Goal: Task Accomplishment & Management: Use online tool/utility

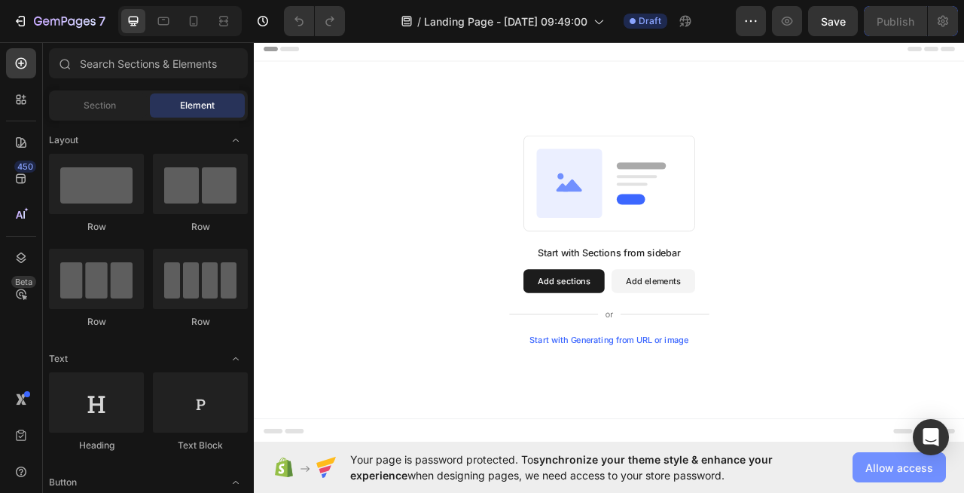
click at [880, 470] on span "Allow access" at bounding box center [900, 467] width 68 height 16
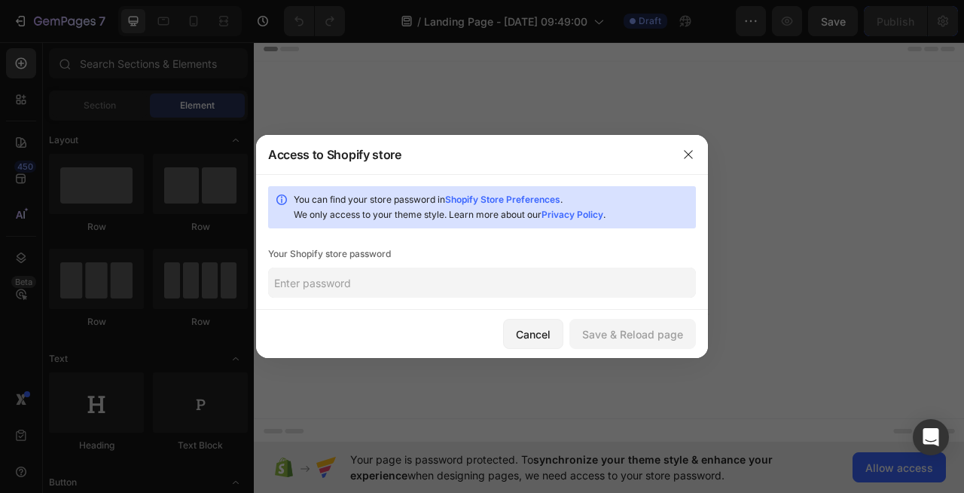
click at [408, 276] on input "text" at bounding box center [482, 282] width 428 height 30
type input "deitho"
click at [607, 334] on div "Save & Reload page" at bounding box center [632, 334] width 101 height 16
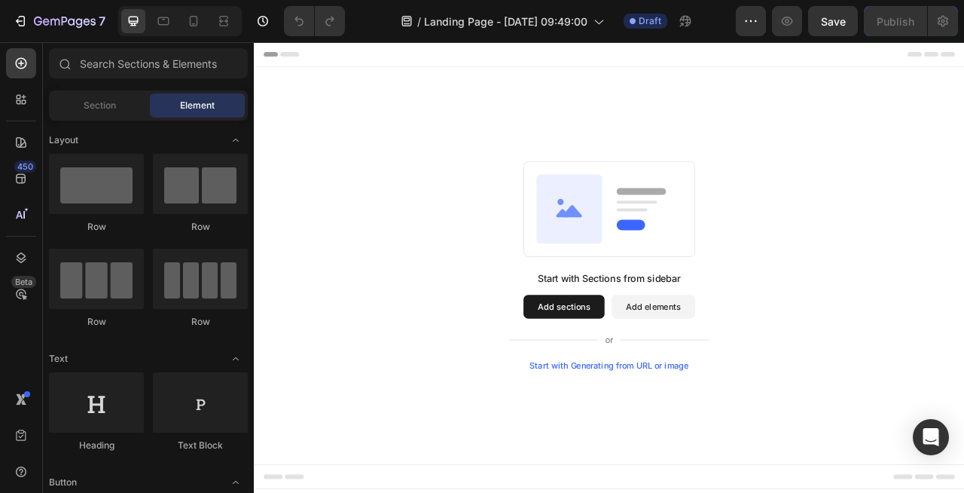
click at [667, 384] on button "Add sections" at bounding box center [648, 378] width 103 height 30
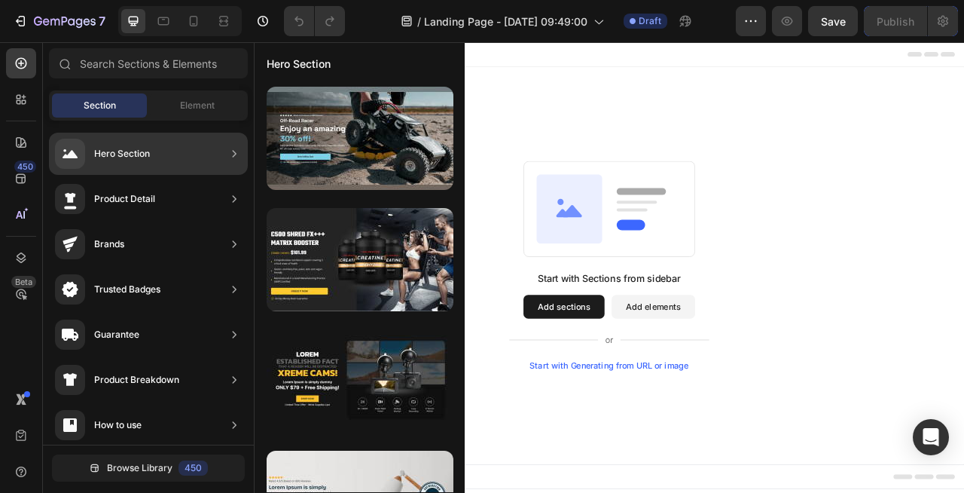
click at [234, 154] on icon at bounding box center [235, 153] width 4 height 7
click at [185, 153] on div "Hero Section" at bounding box center [148, 154] width 199 height 42
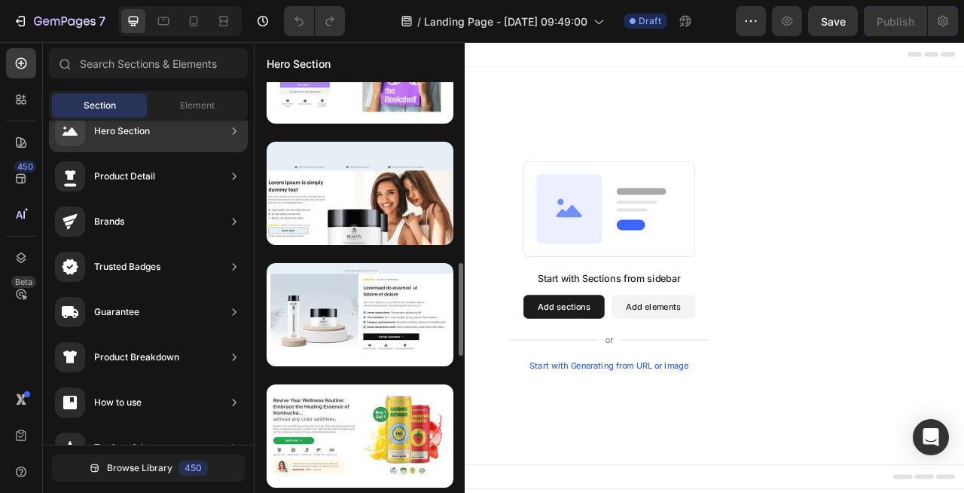
scroll to position [817, 0]
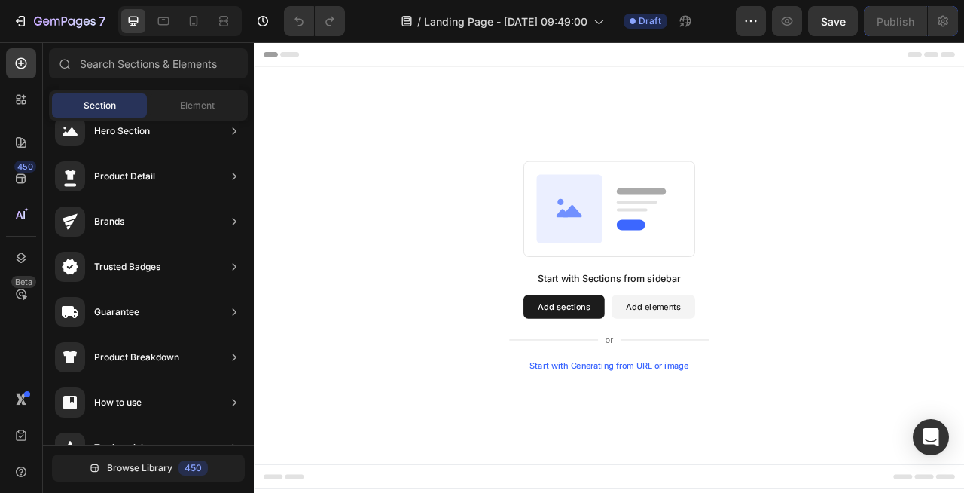
click at [648, 456] on div "Start with Generating from URL or image" at bounding box center [706, 453] width 203 height 12
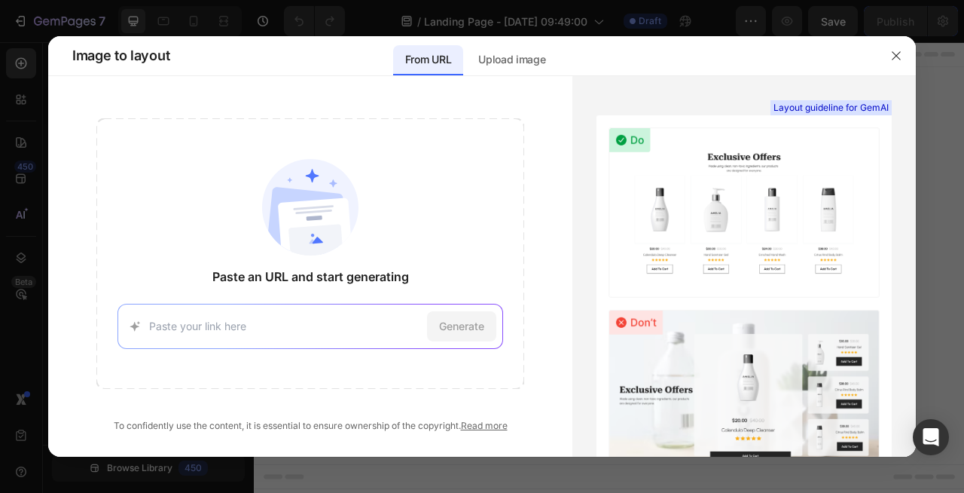
click at [271, 310] on div "Generate" at bounding box center [310, 326] width 385 height 45
click at [259, 334] on div "Generate" at bounding box center [310, 326] width 385 height 45
click at [226, 319] on input at bounding box center [284, 326] width 271 height 16
click at [896, 55] on icon "button" at bounding box center [896, 55] width 8 height 8
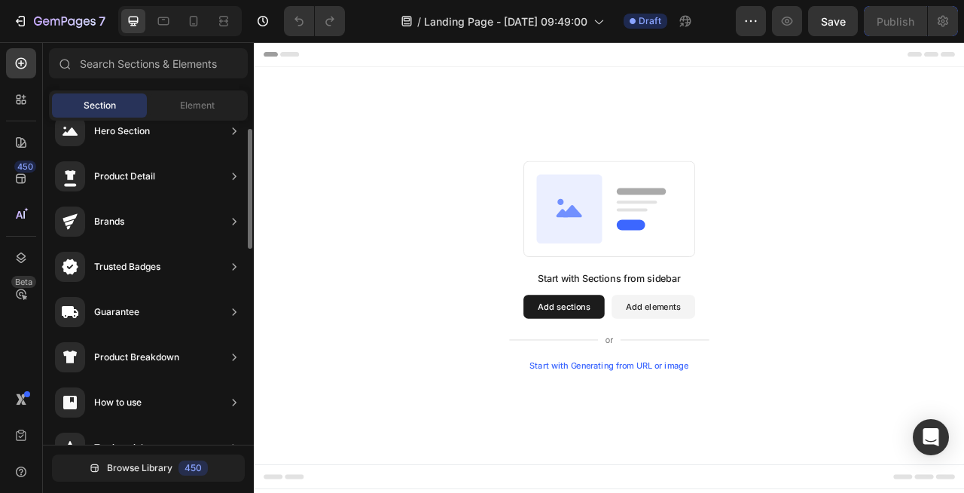
scroll to position [188, 0]
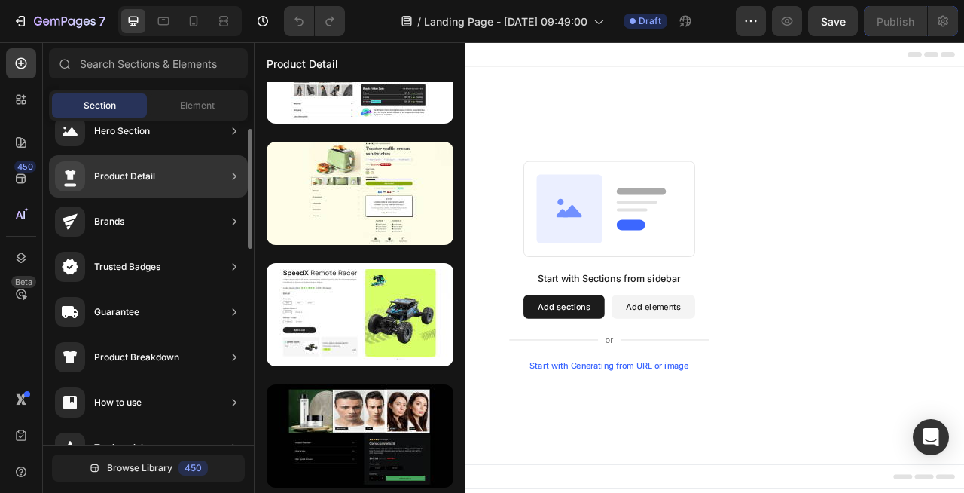
click at [196, 176] on div "Product Detail" at bounding box center [148, 176] width 199 height 42
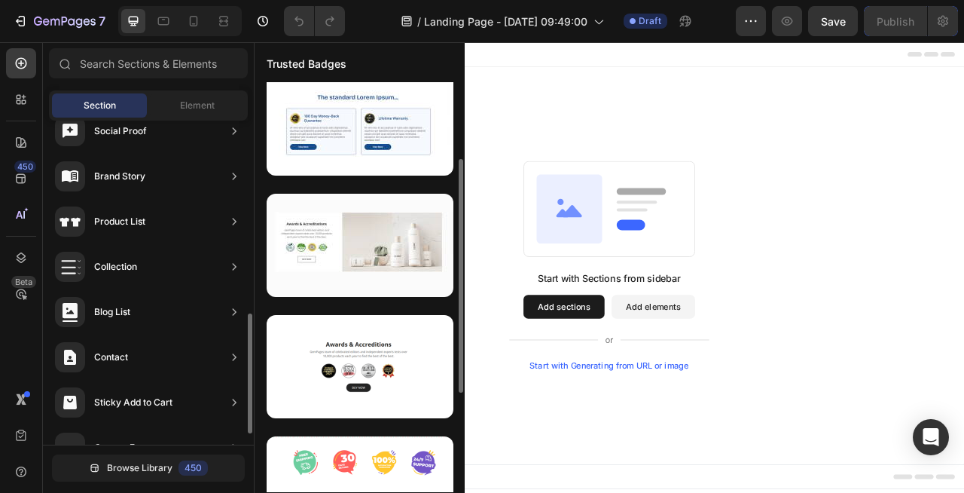
scroll to position [542, 0]
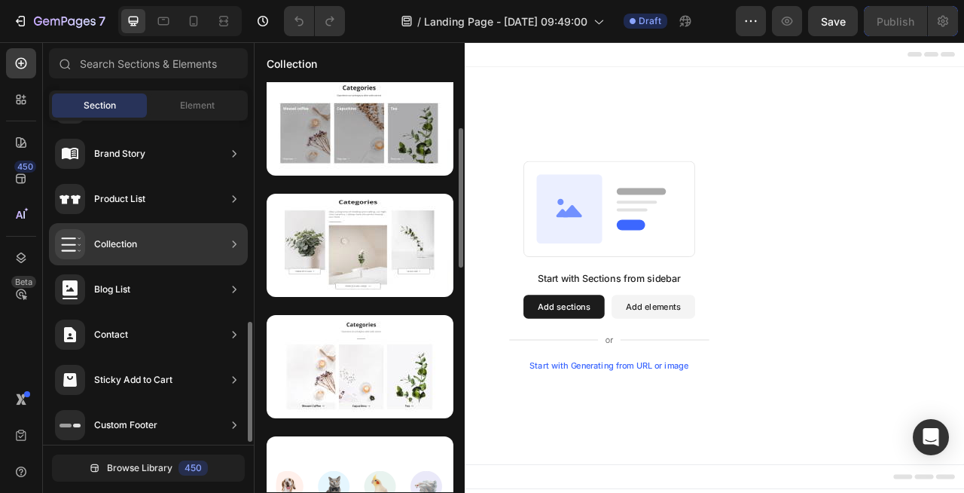
click at [233, 243] on icon at bounding box center [234, 244] width 15 height 15
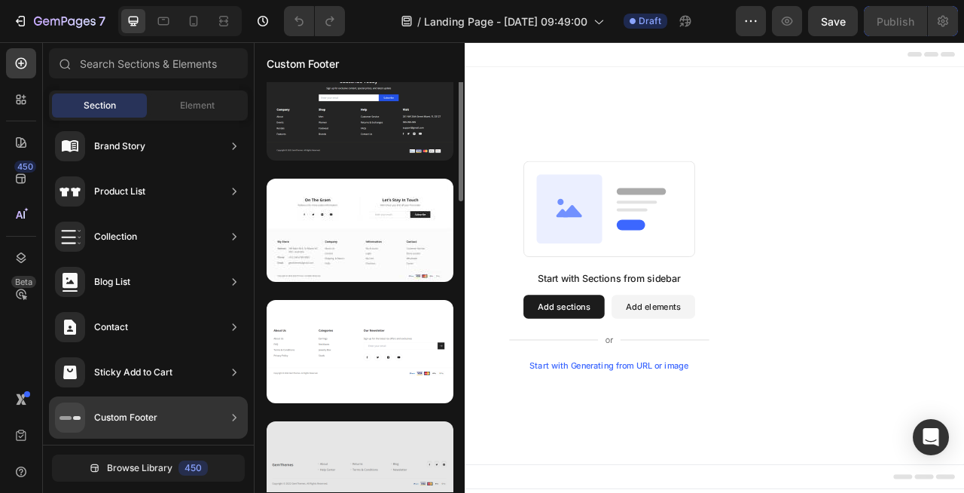
scroll to position [0, 0]
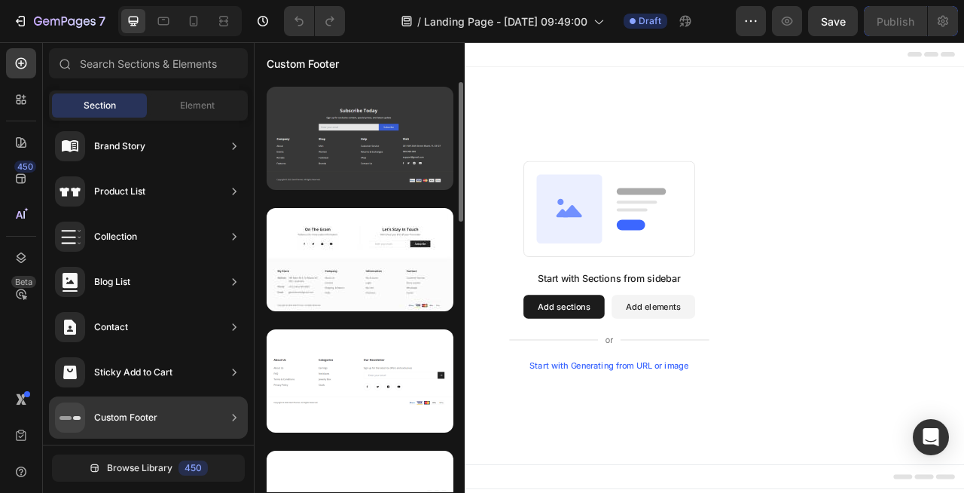
click at [350, 179] on div at bounding box center [360, 138] width 187 height 103
click at [344, 152] on div at bounding box center [360, 138] width 187 height 103
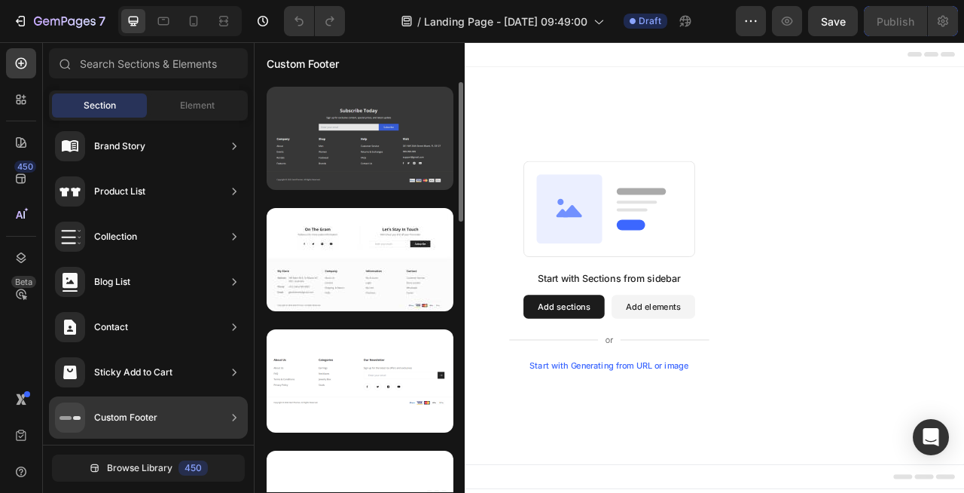
click at [344, 152] on div at bounding box center [360, 138] width 187 height 103
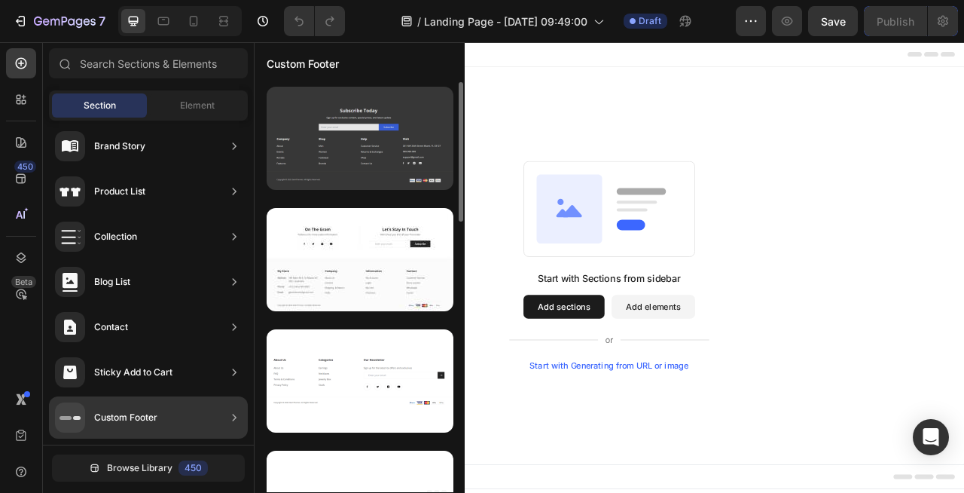
click at [344, 152] on div at bounding box center [360, 138] width 187 height 103
click at [345, 160] on div at bounding box center [360, 138] width 187 height 103
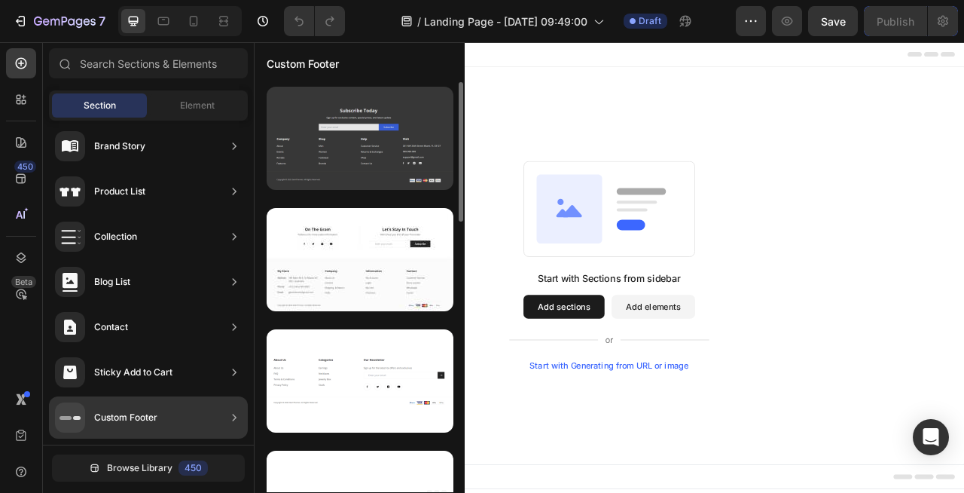
click at [345, 160] on div at bounding box center [360, 138] width 187 height 103
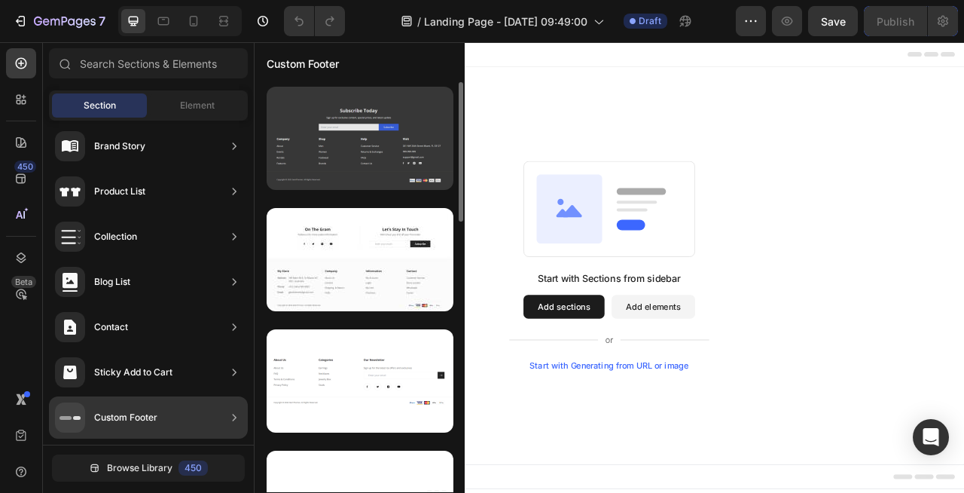
click at [345, 160] on div at bounding box center [360, 138] width 187 height 103
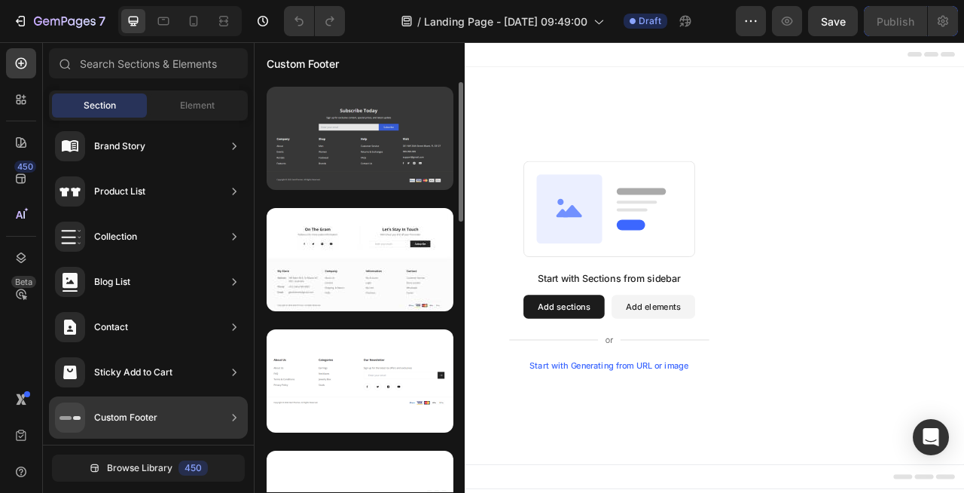
click at [345, 160] on div at bounding box center [360, 138] width 187 height 103
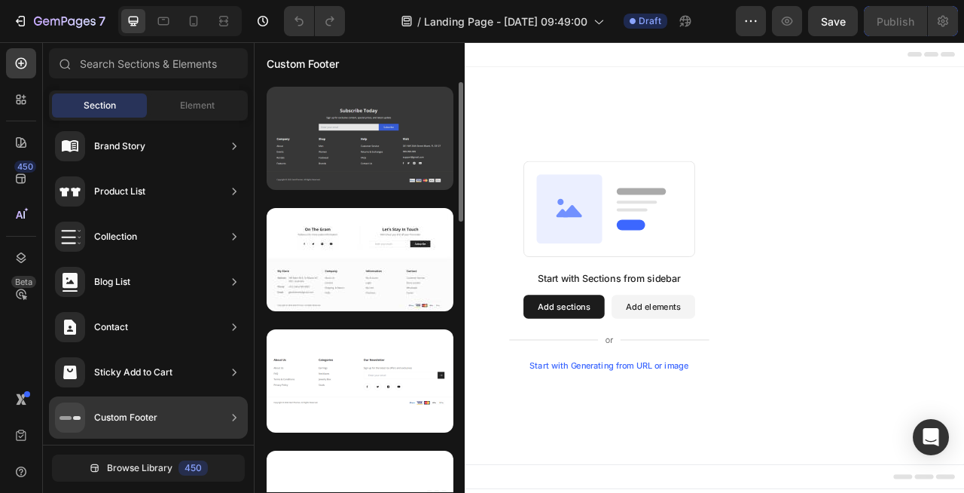
click at [345, 160] on div at bounding box center [360, 138] width 187 height 103
click at [354, 140] on div at bounding box center [360, 138] width 187 height 103
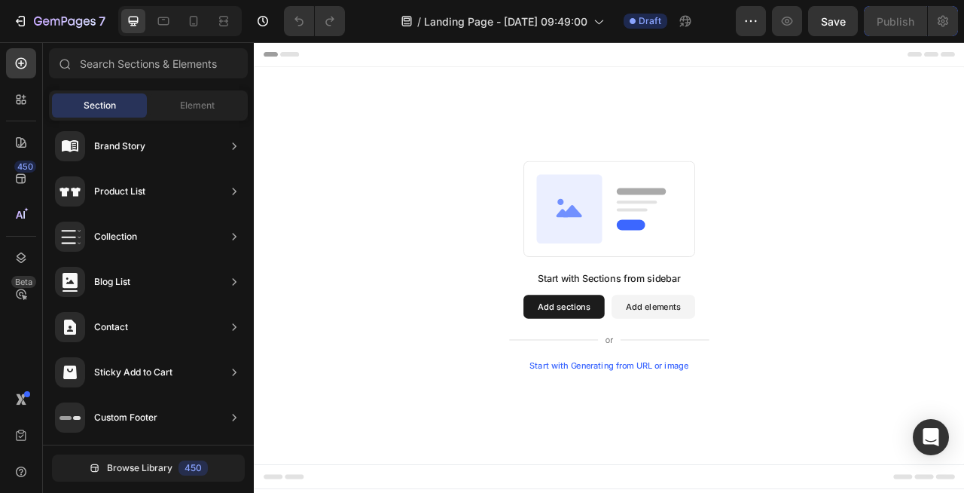
click at [628, 375] on button "Add sections" at bounding box center [648, 378] width 103 height 30
click at [652, 378] on button "Add sections" at bounding box center [648, 378] width 103 height 30
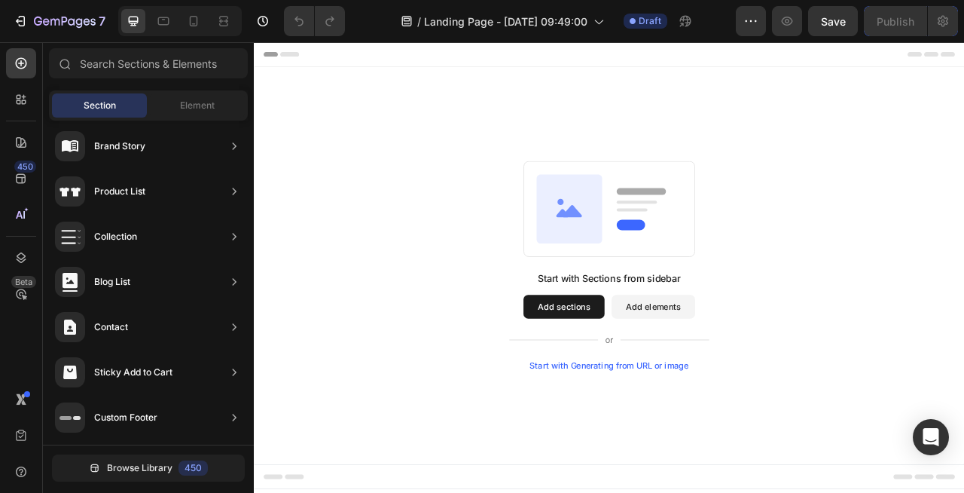
click at [652, 378] on button "Add sections" at bounding box center [648, 378] width 103 height 30
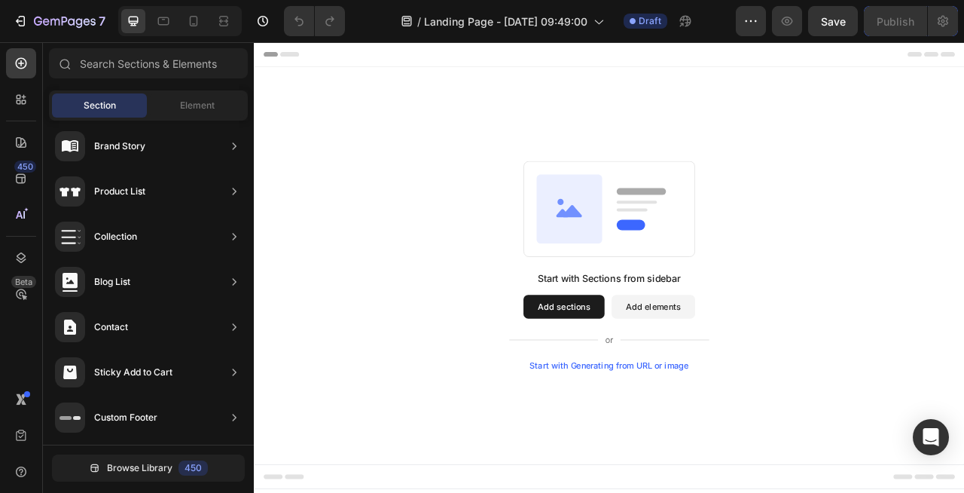
click at [652, 378] on button "Add sections" at bounding box center [648, 378] width 103 height 30
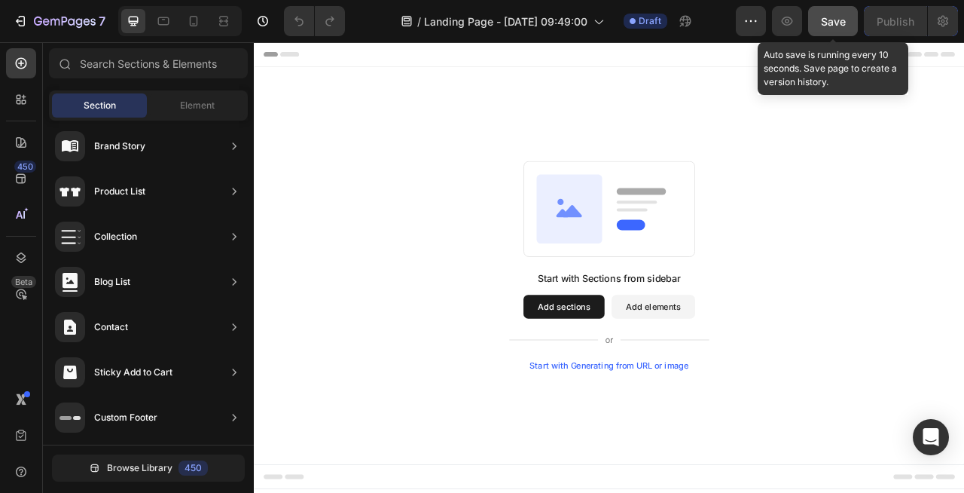
click at [834, 25] on span "Save" at bounding box center [833, 21] width 25 height 13
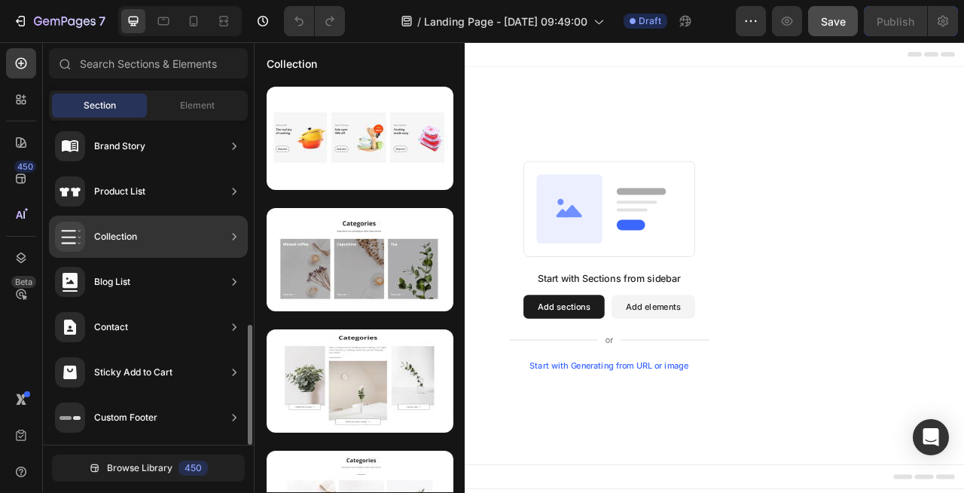
click at [231, 239] on icon at bounding box center [234, 236] width 15 height 15
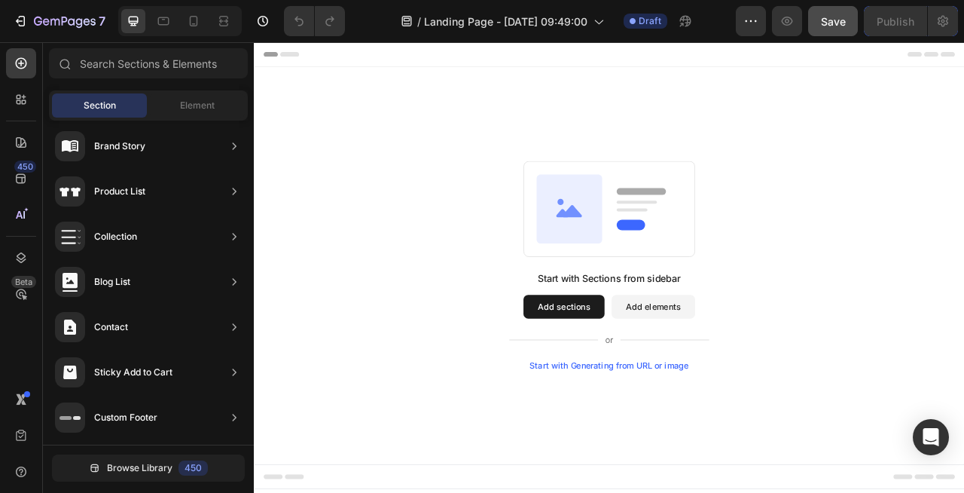
click at [629, 386] on button "Add sections" at bounding box center [648, 378] width 103 height 30
click at [631, 375] on button "Add sections" at bounding box center [648, 378] width 103 height 30
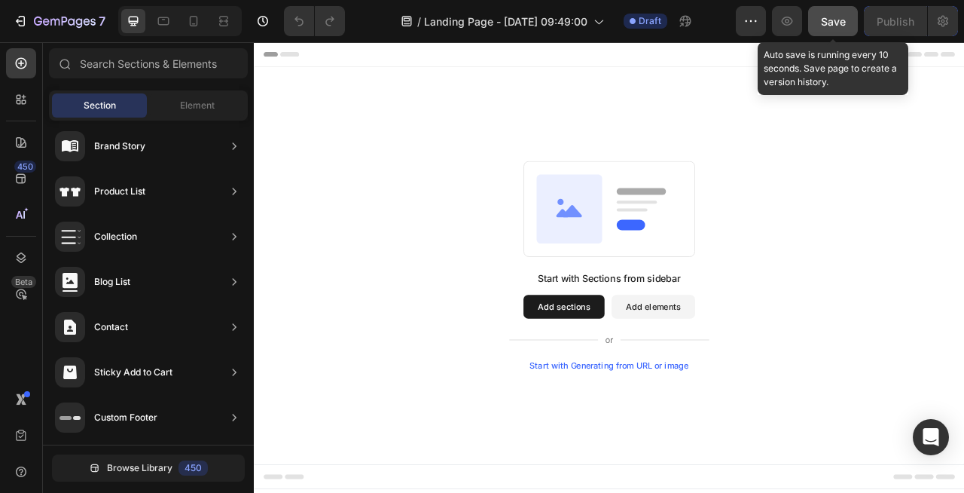
click at [830, 21] on span "Save" at bounding box center [833, 21] width 25 height 13
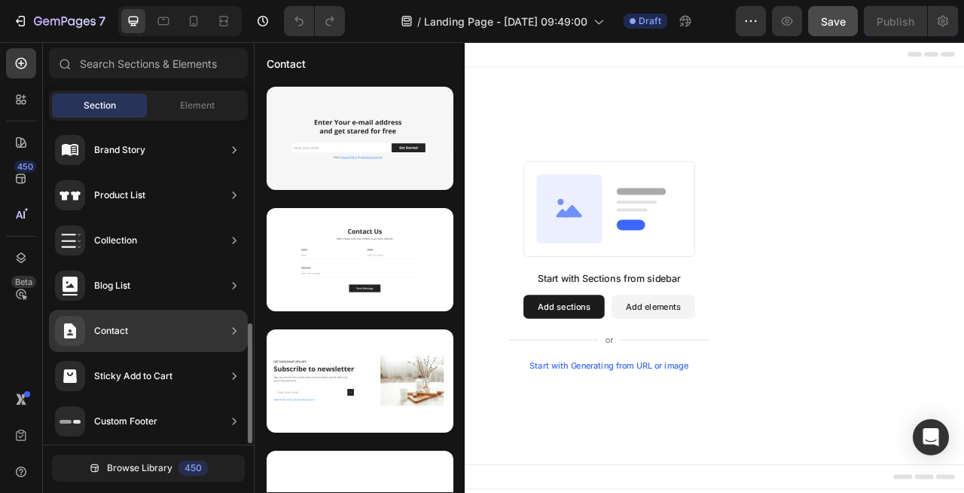
scroll to position [511, 0]
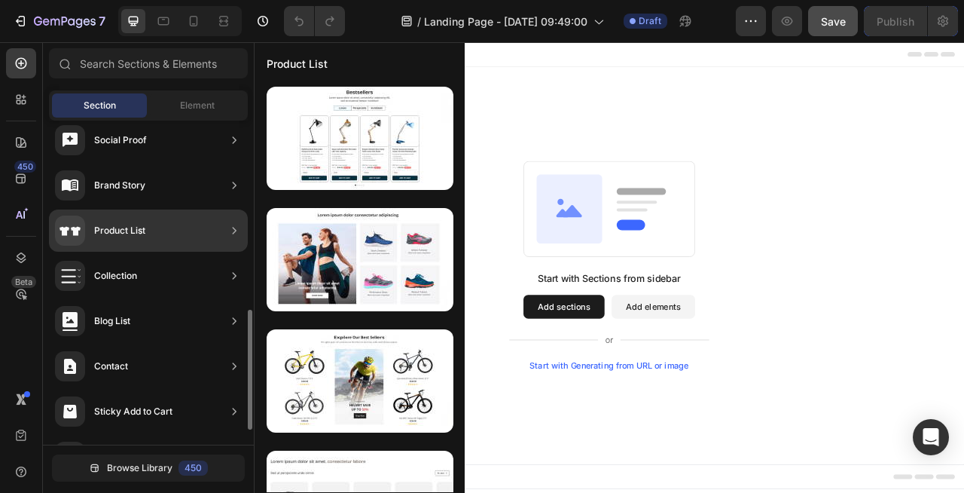
click at [163, 231] on div "Product List" at bounding box center [148, 230] width 199 height 42
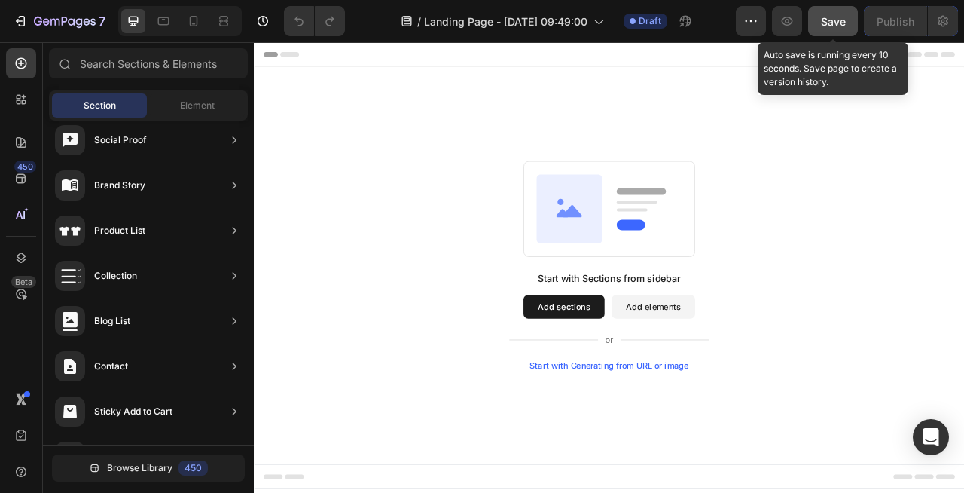
click at [834, 21] on span "Save" at bounding box center [833, 21] width 25 height 13
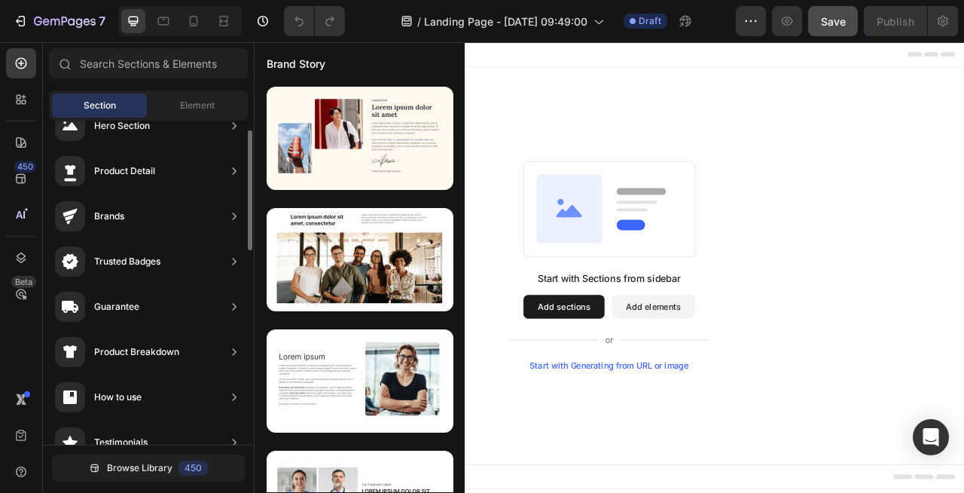
scroll to position [0, 0]
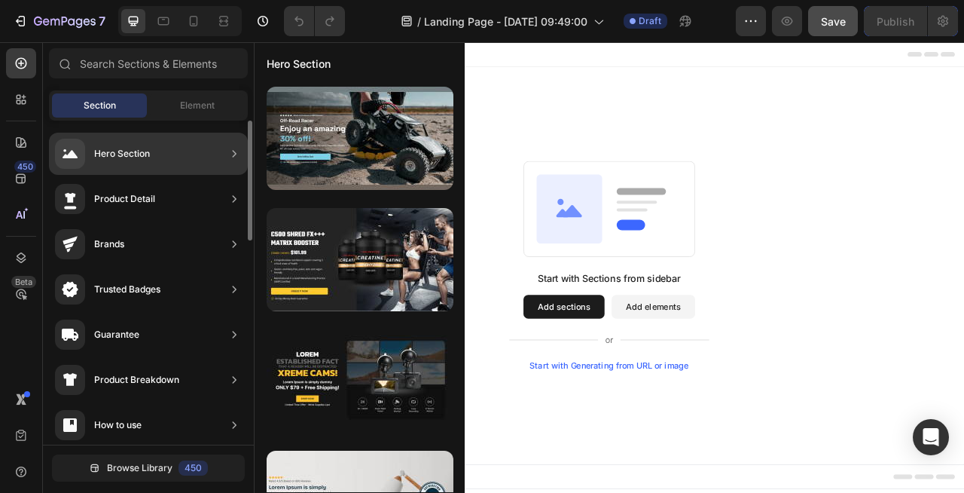
click at [183, 154] on div "Hero Section" at bounding box center [148, 154] width 199 height 42
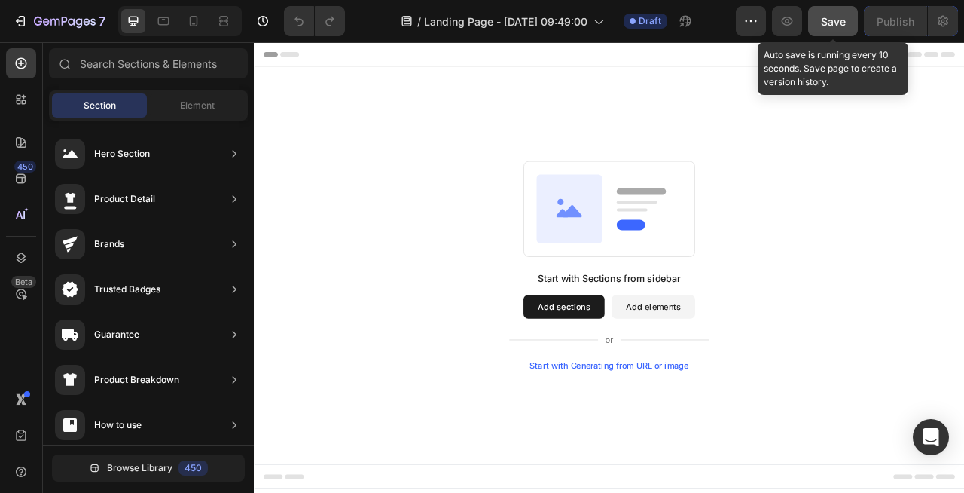
click at [829, 23] on span "Save" at bounding box center [833, 21] width 25 height 13
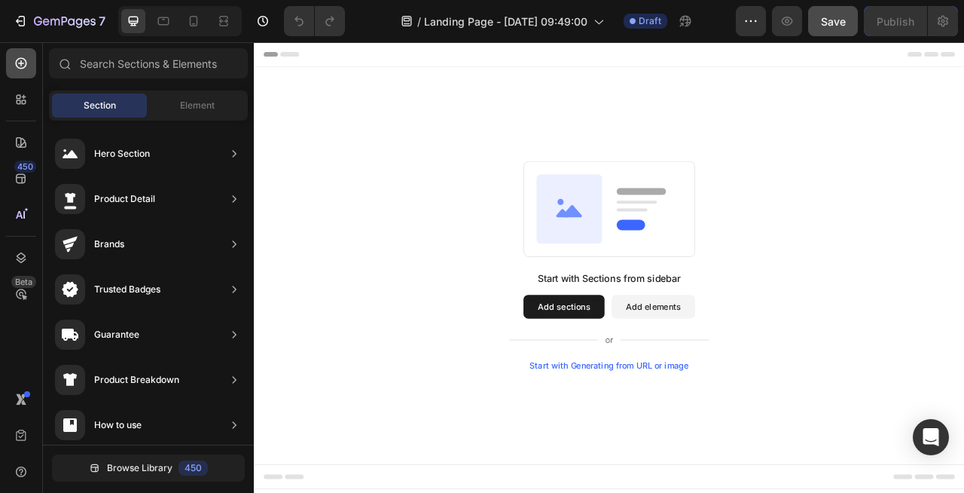
click at [23, 62] on icon at bounding box center [21, 63] width 15 height 15
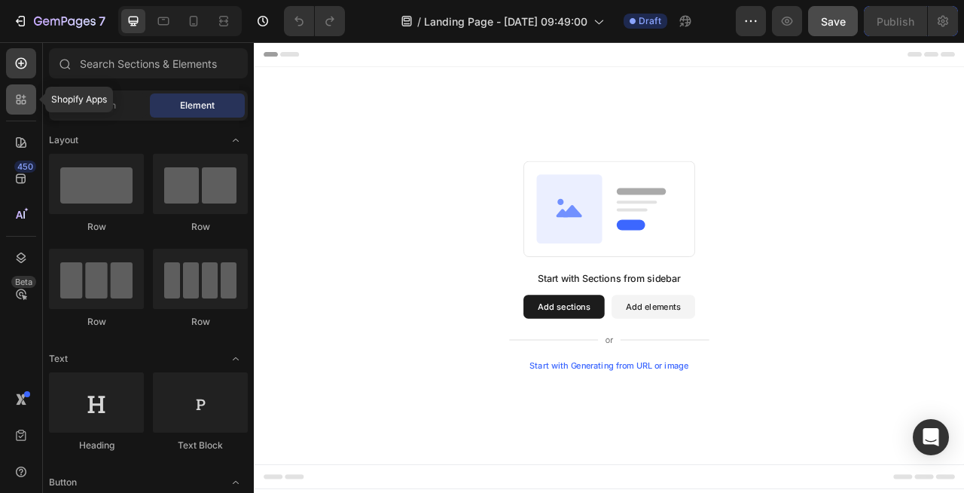
click at [28, 97] on icon at bounding box center [21, 99] width 15 height 15
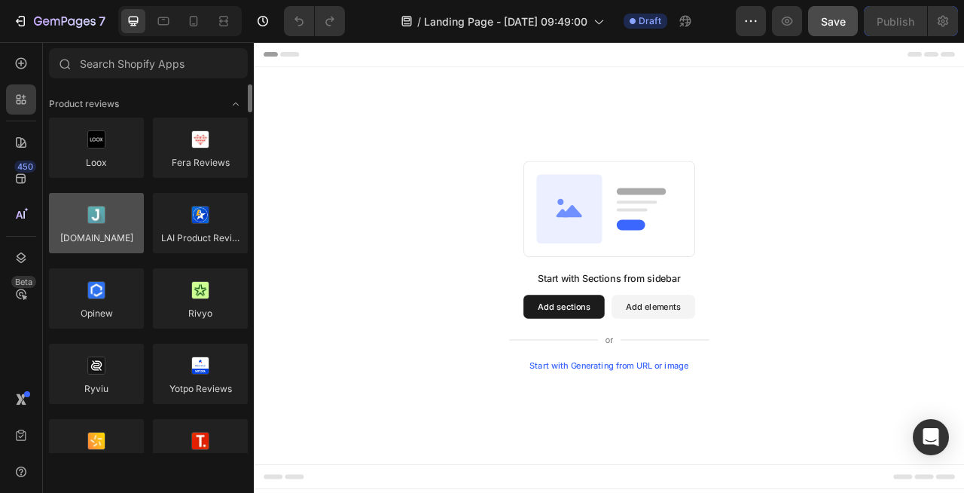
click at [95, 228] on div at bounding box center [96, 223] width 95 height 60
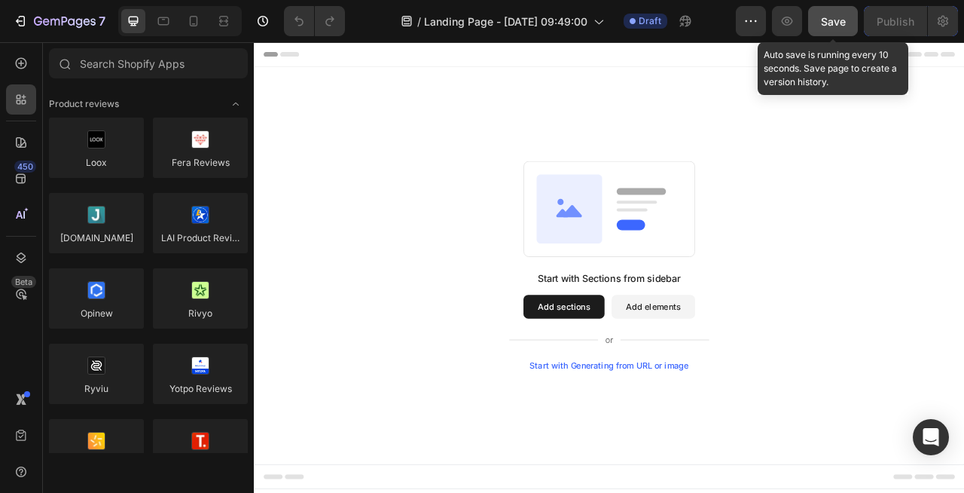
click at [835, 18] on span "Save" at bounding box center [833, 21] width 25 height 13
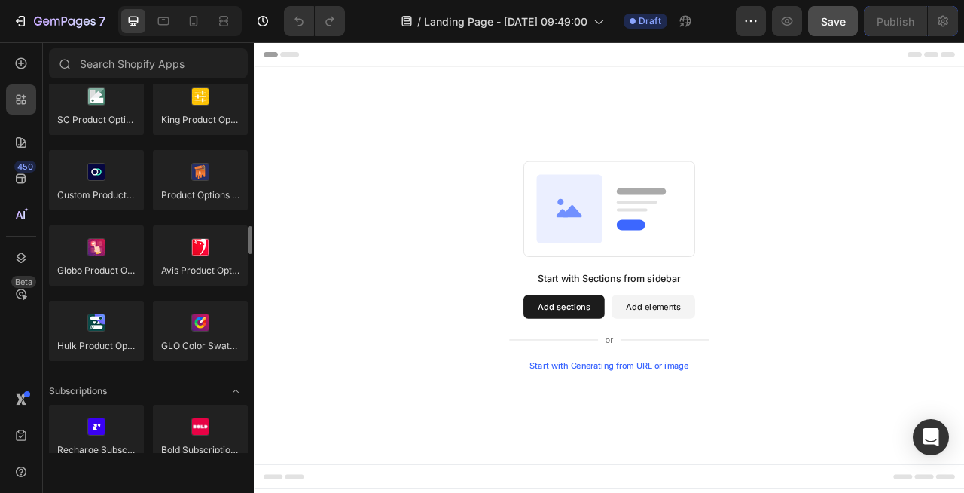
scroll to position [1809, 0]
